Goal: Information Seeking & Learning: Find specific fact

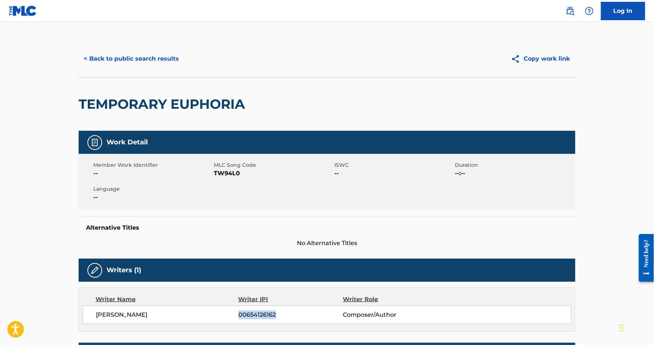
click at [129, 61] on button "< Back to public search results" at bounding box center [131, 59] width 105 height 18
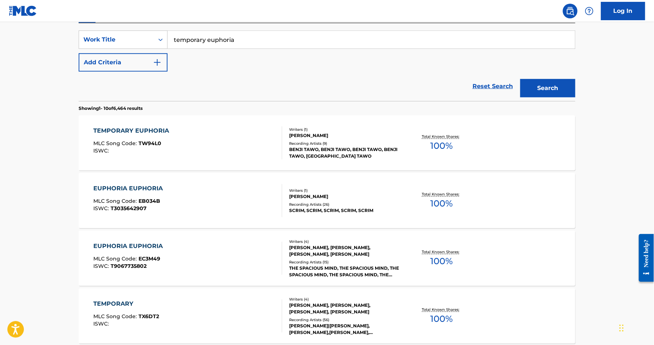
click at [219, 40] on input "temporary euphoria" at bounding box center [372, 40] width 408 height 18
paste input "NOT ENOUGH"
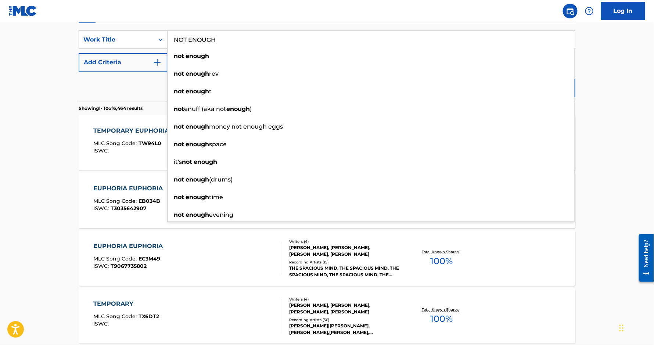
type input "NOT ENOUGH"
click at [90, 72] on div "Reset Search Search" at bounding box center [327, 86] width 497 height 29
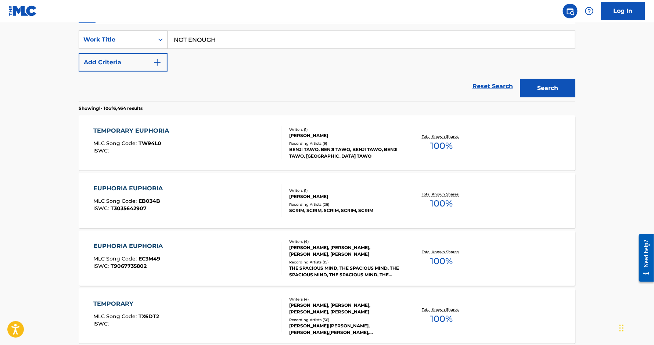
click at [97, 65] on button "Add Criteria" at bounding box center [123, 62] width 89 height 18
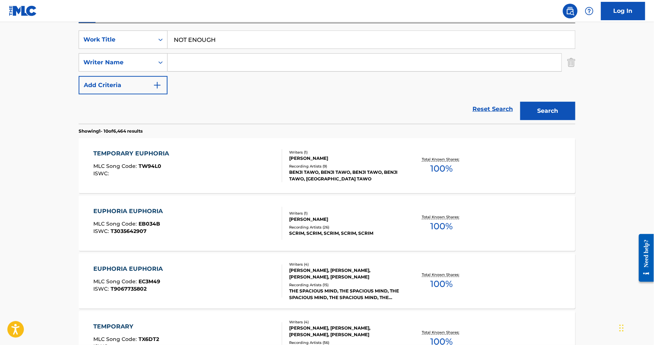
click at [190, 65] on input "Search Form" at bounding box center [365, 63] width 394 height 18
type input "[PERSON_NAME]"
click at [520, 102] on button "Search" at bounding box center [547, 111] width 55 height 18
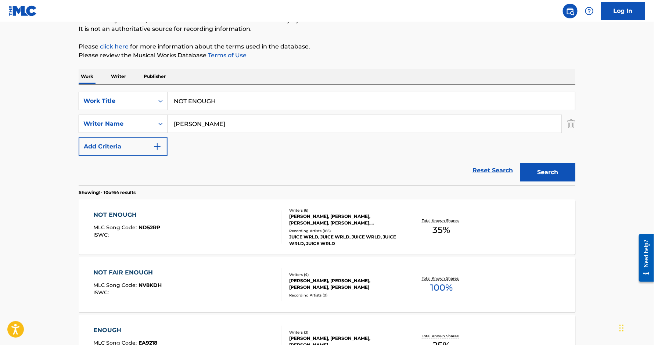
scroll to position [98, 0]
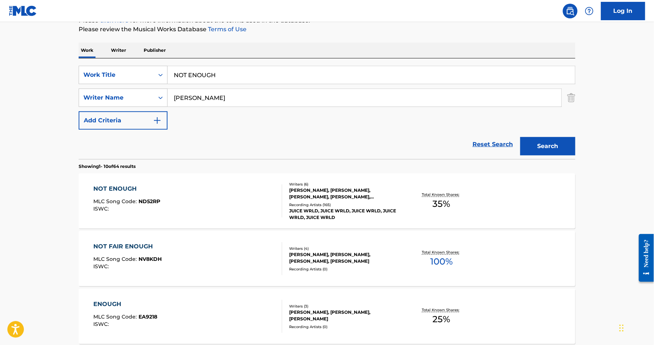
click at [99, 186] on div "NOT ENOUGH" at bounding box center [127, 189] width 67 height 9
